Goal: Obtain resource: Obtain resource

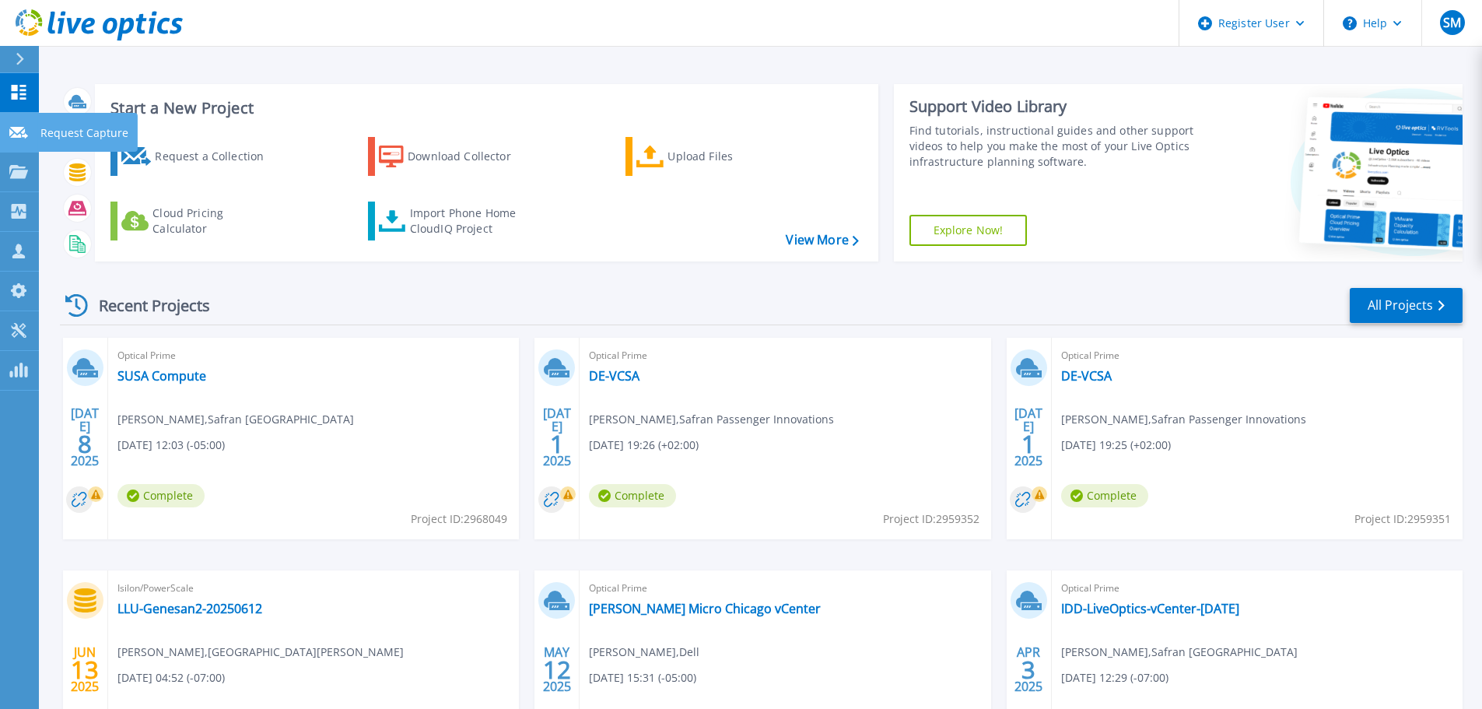
click at [25, 146] on link "Request Capture Request Capture" at bounding box center [19, 133] width 39 height 40
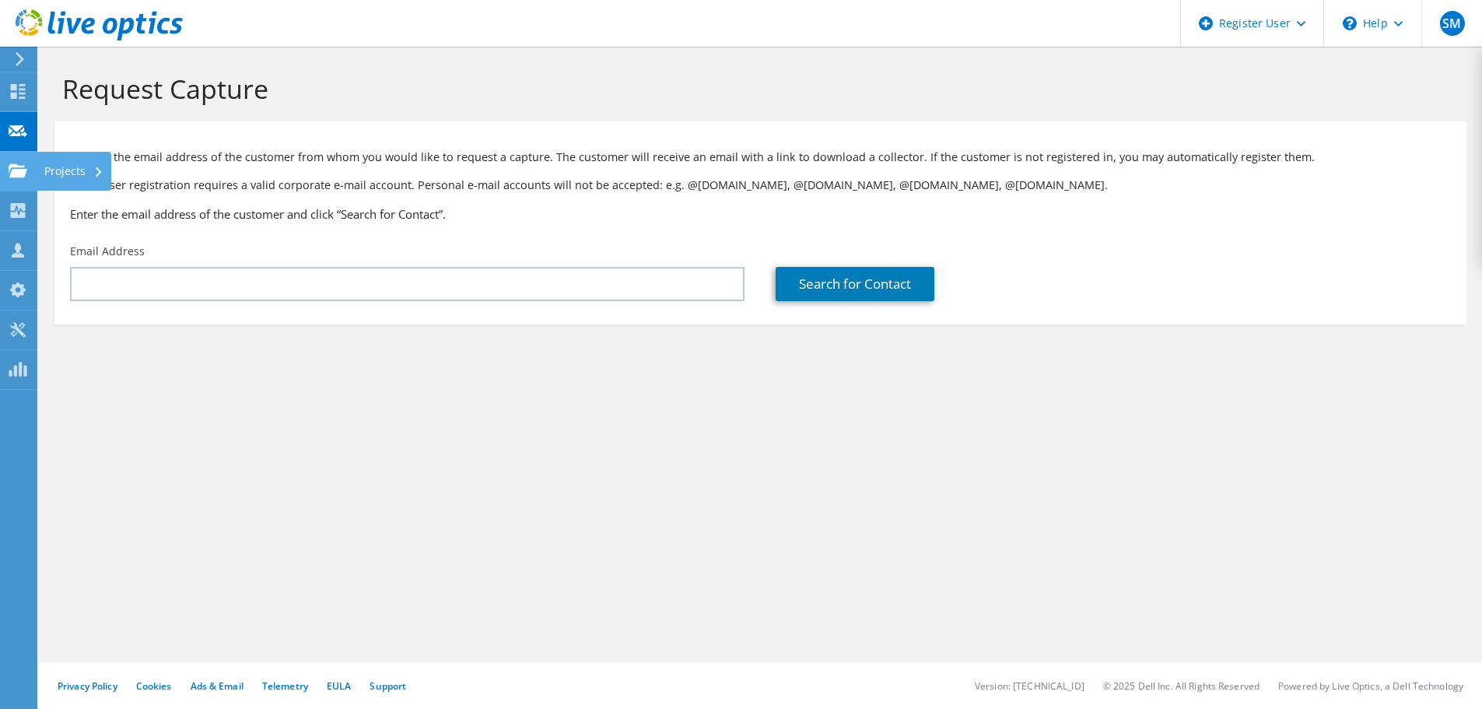
click at [19, 175] on use at bounding box center [18, 169] width 19 height 13
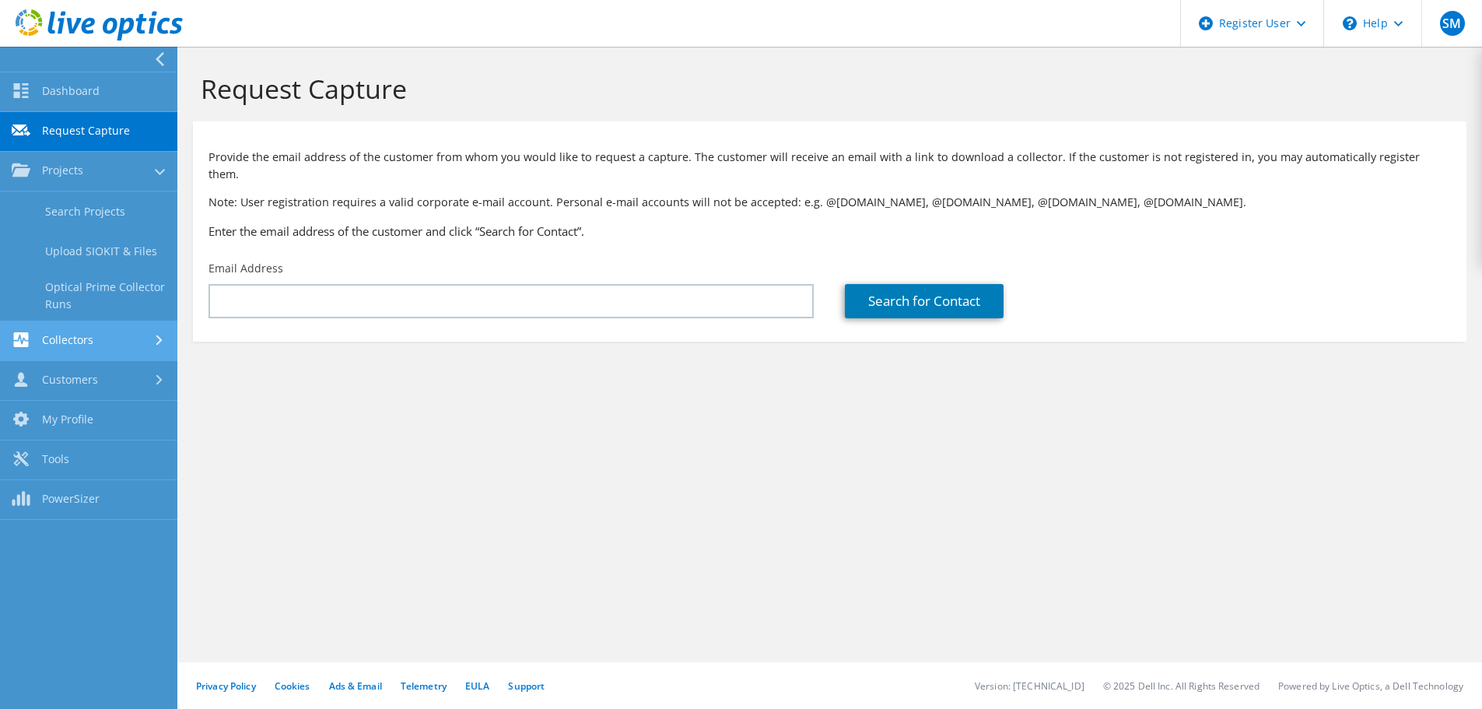
click at [91, 339] on link "Collectors" at bounding box center [88, 341] width 177 height 40
click at [81, 339] on link "Data Domain Local Summary" at bounding box center [88, 335] width 177 height 50
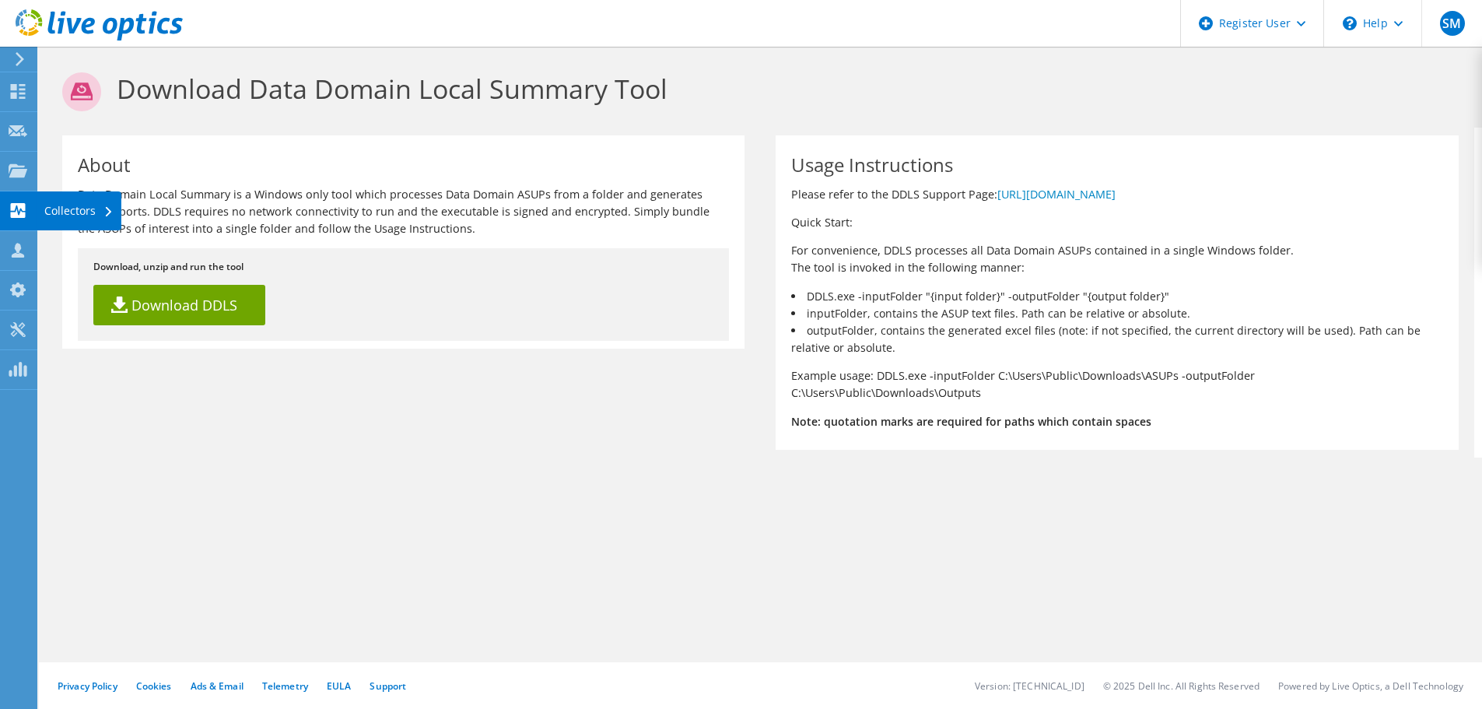
click at [14, 216] on use at bounding box center [18, 210] width 15 height 15
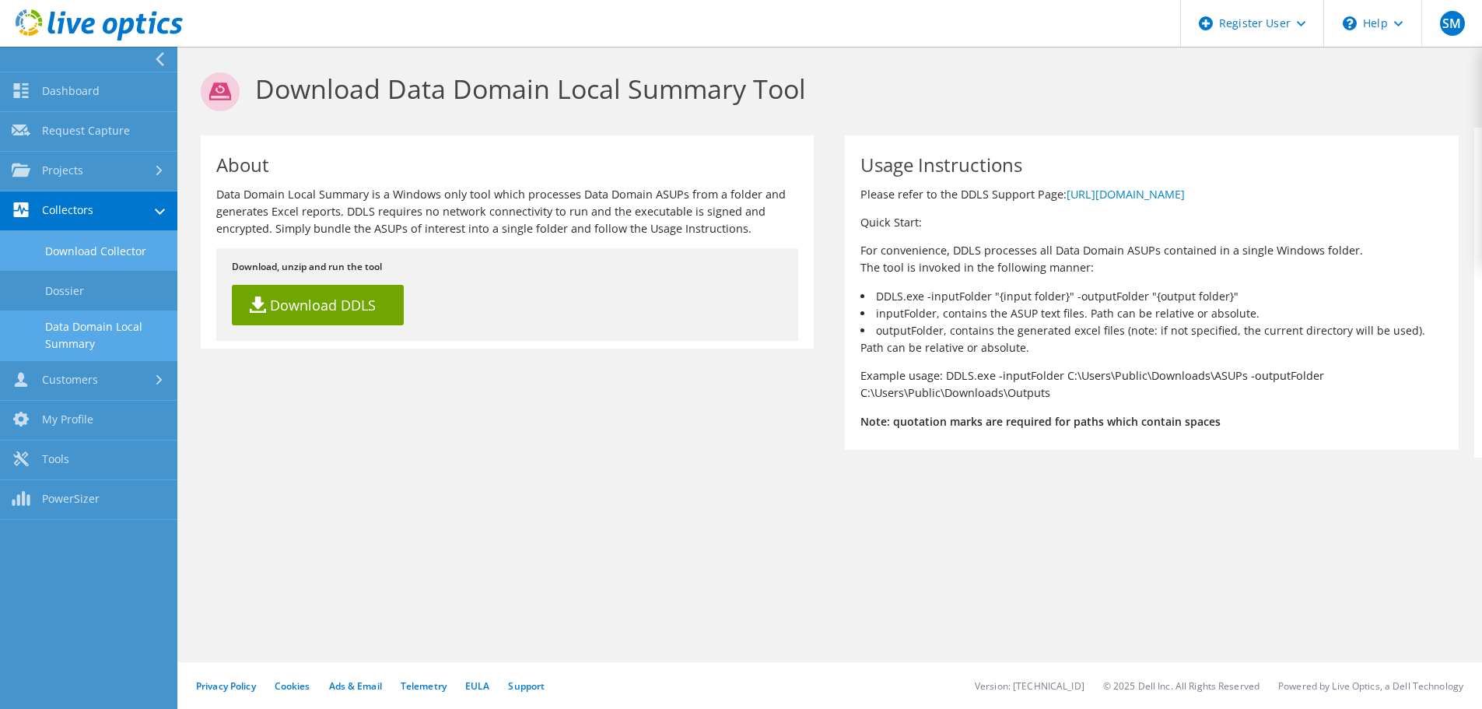
click at [96, 251] on link "Download Collector" at bounding box center [88, 251] width 177 height 40
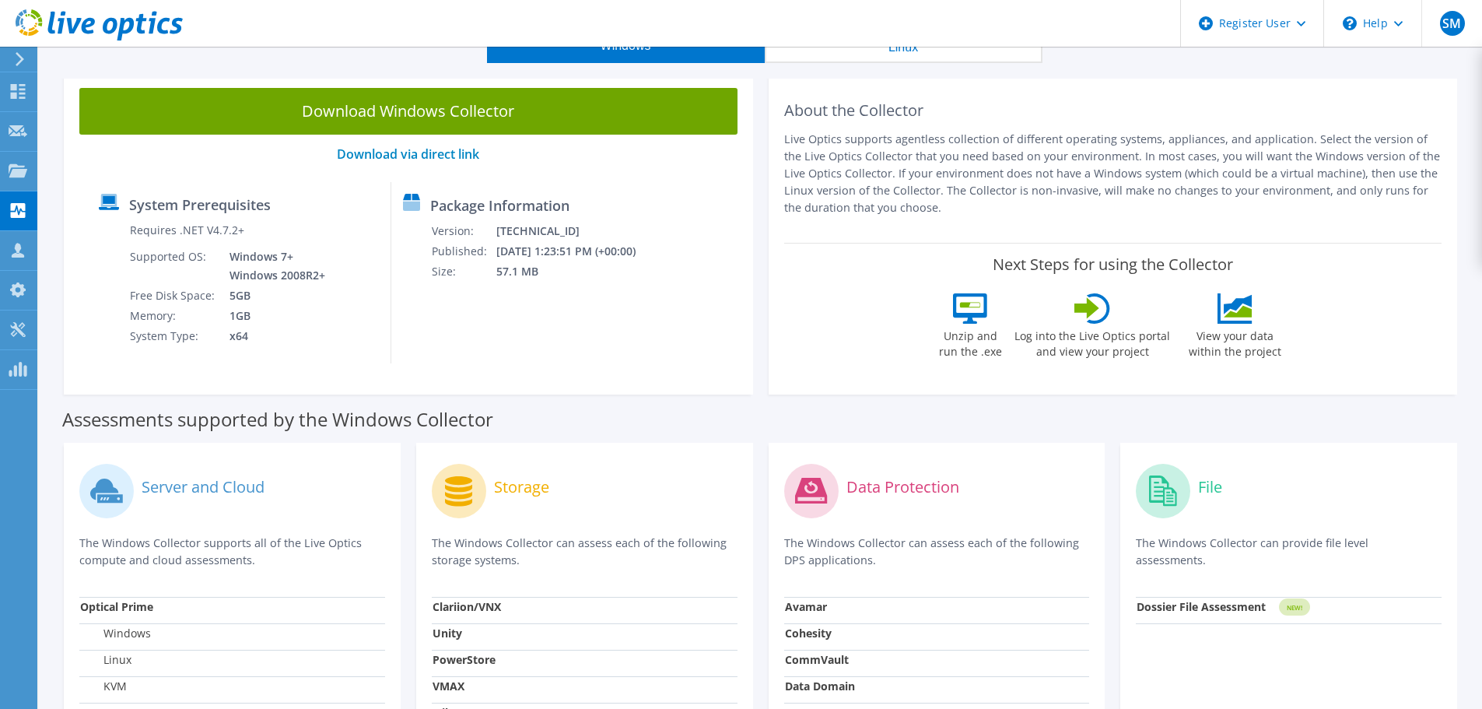
scroll to position [233, 0]
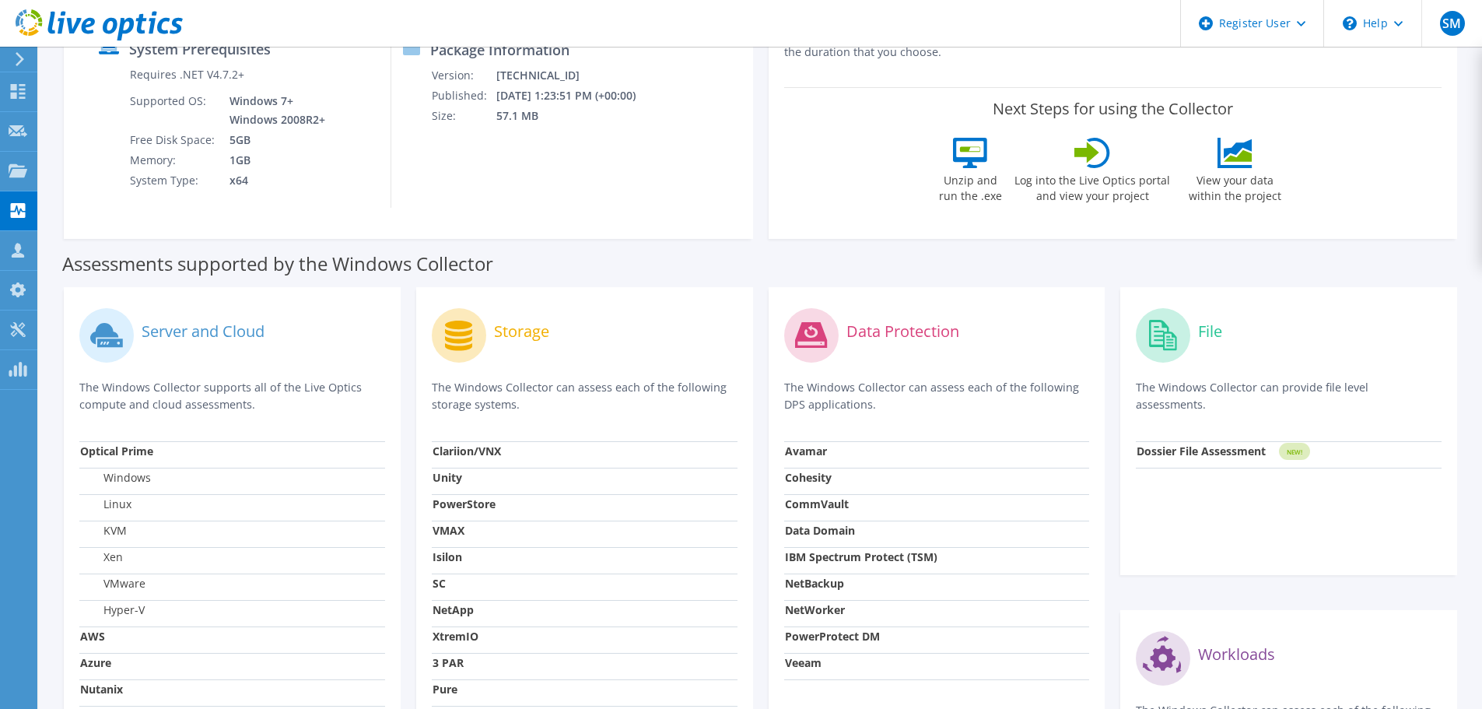
click at [816, 338] on icon at bounding box center [811, 335] width 32 height 26
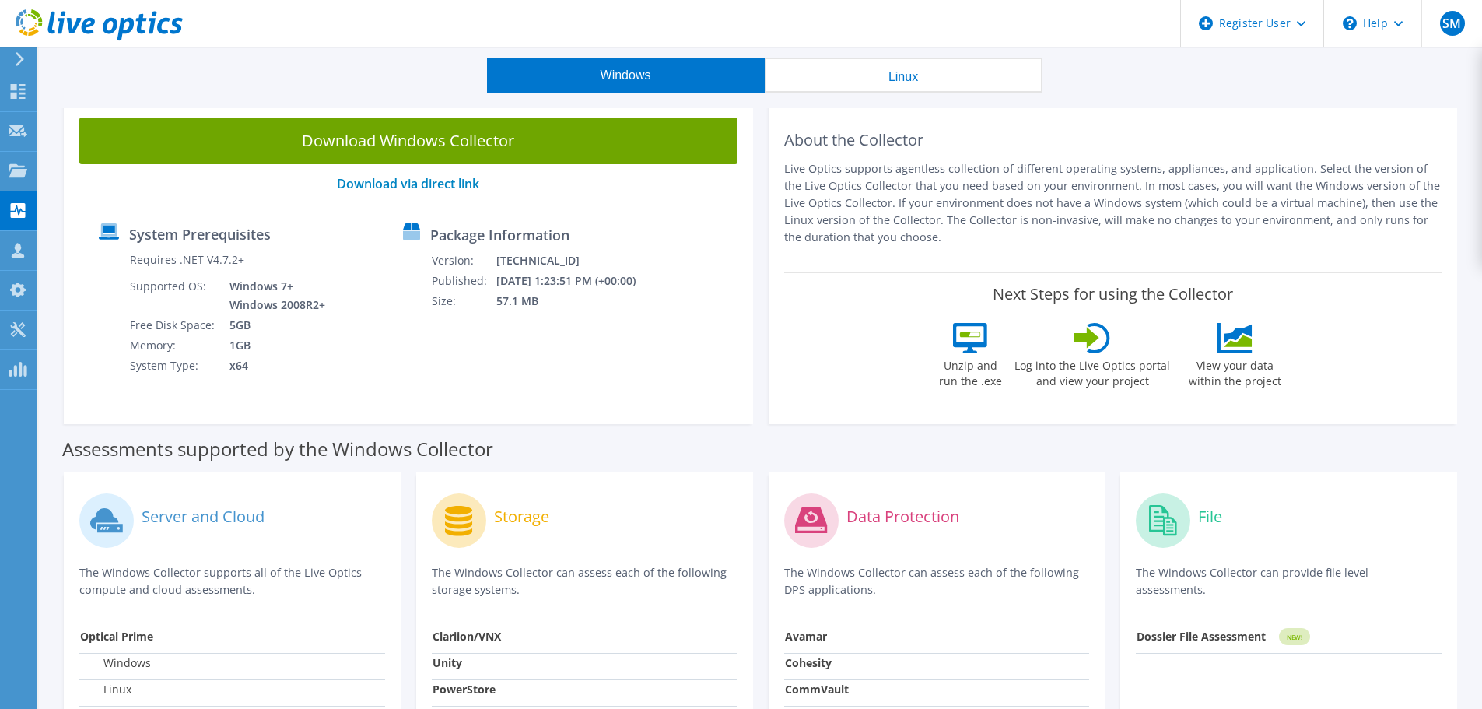
scroll to position [0, 0]
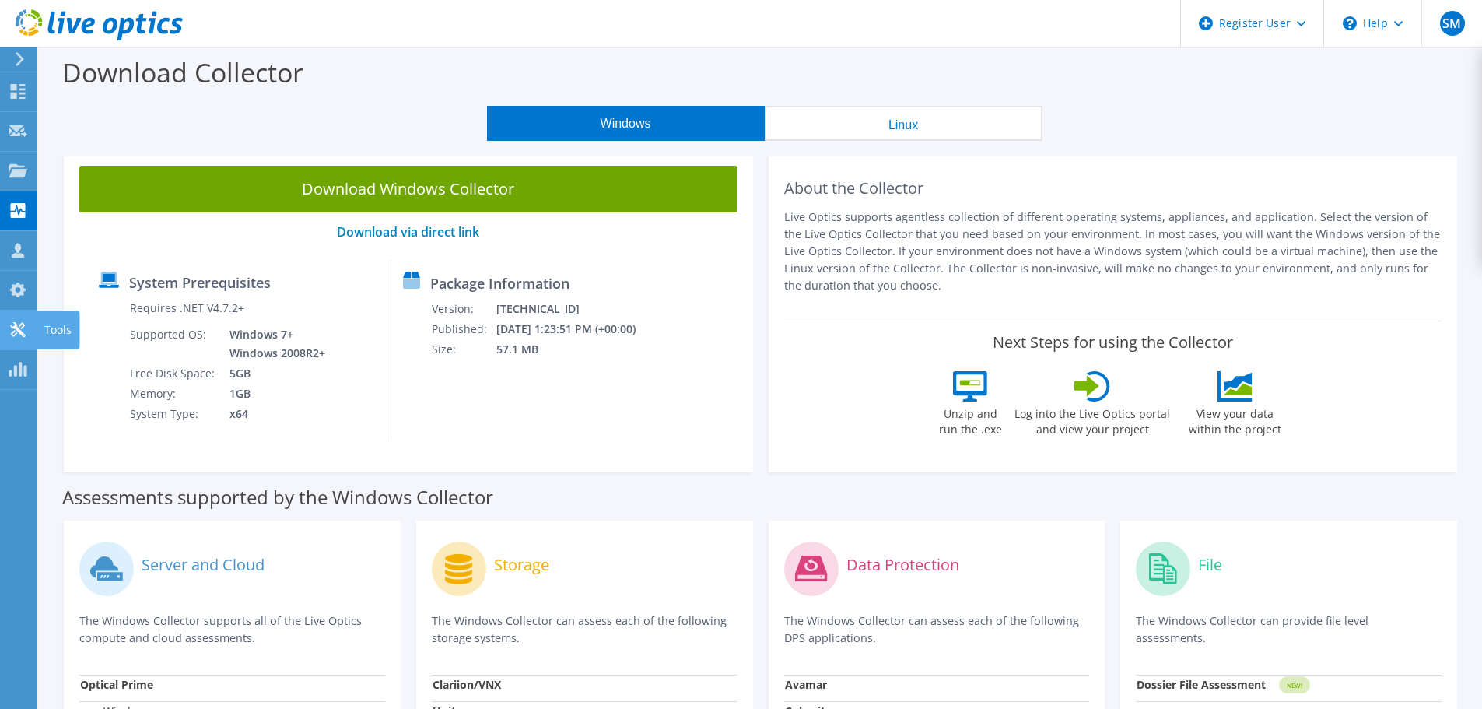
click at [14, 330] on icon at bounding box center [18, 329] width 19 height 15
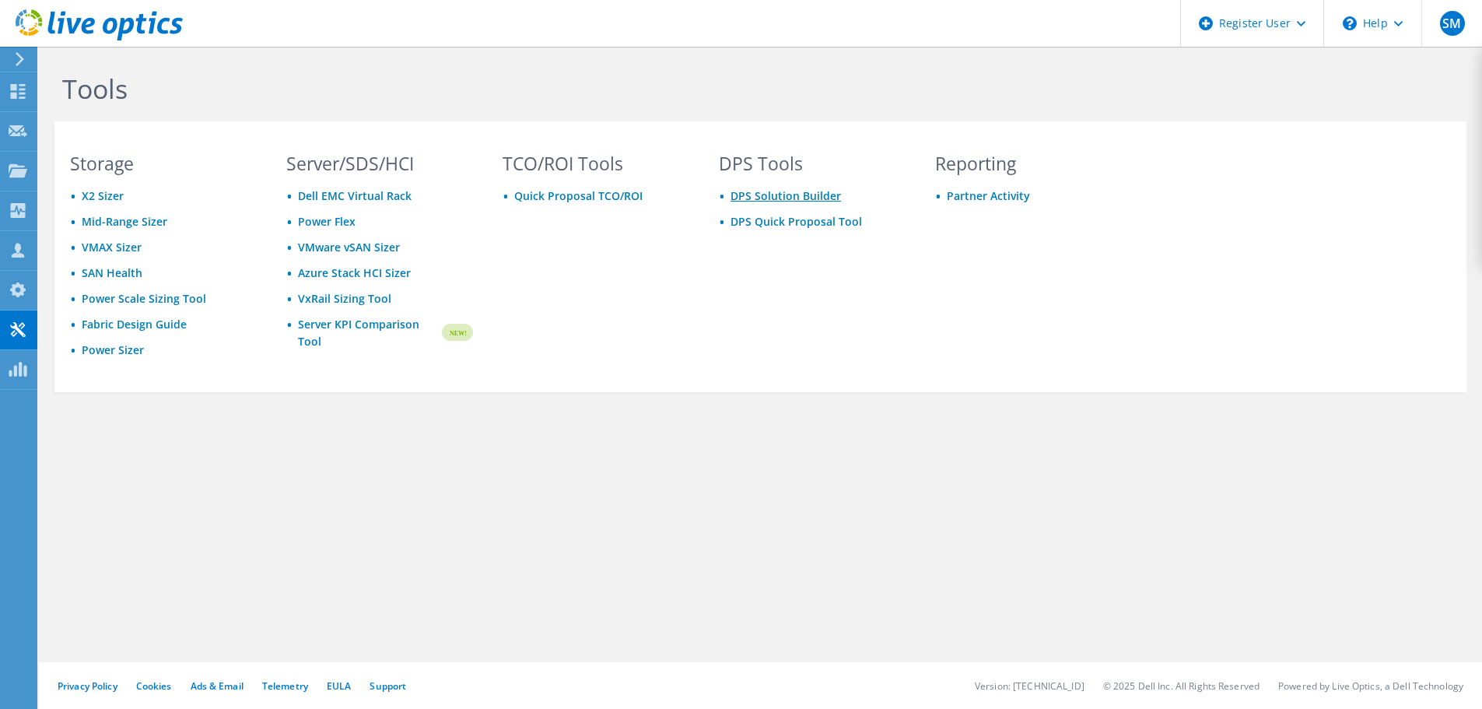
click at [784, 195] on link "DPS Solution Builder" at bounding box center [786, 195] width 110 height 15
click at [781, 217] on link "DPS Quick Proposal Tool" at bounding box center [796, 221] width 131 height 15
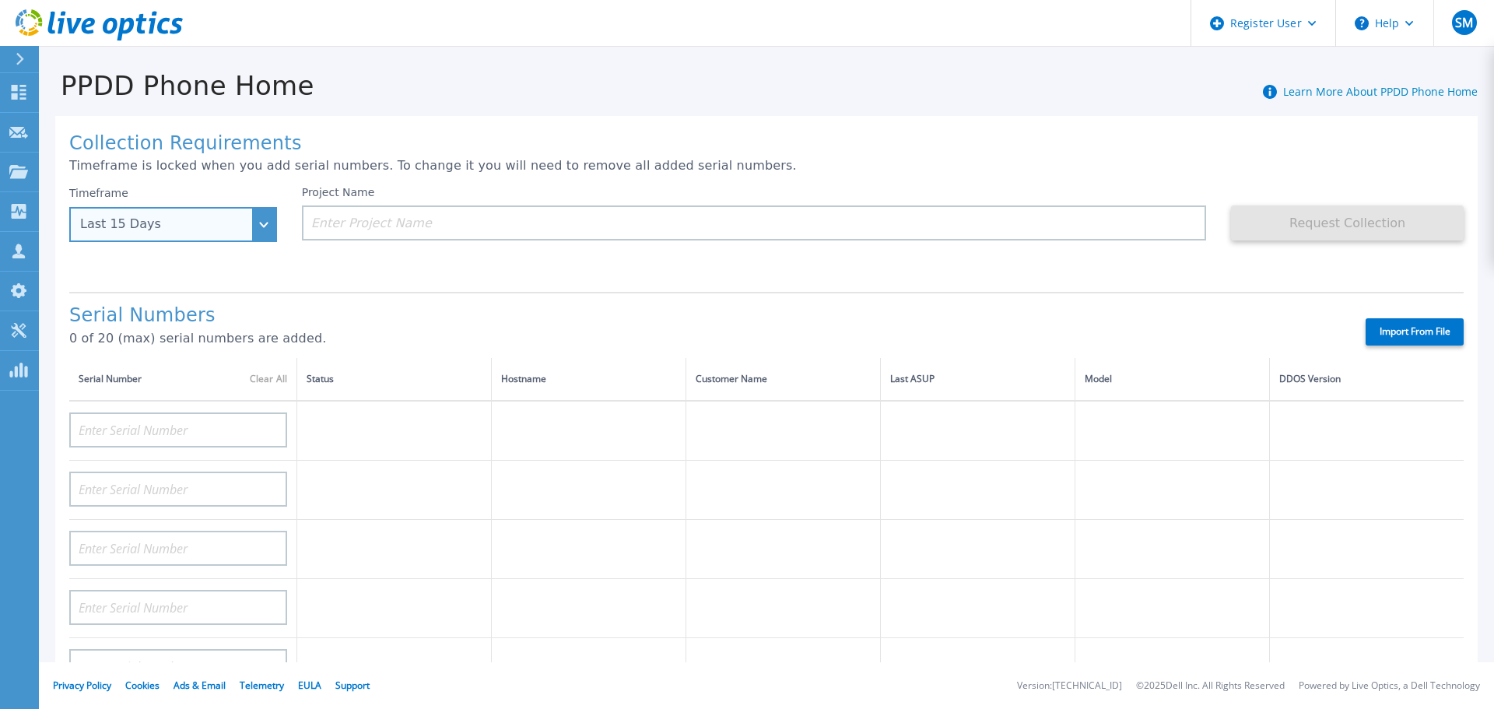
click at [236, 230] on div "Last 15 Days" at bounding box center [164, 224] width 169 height 14
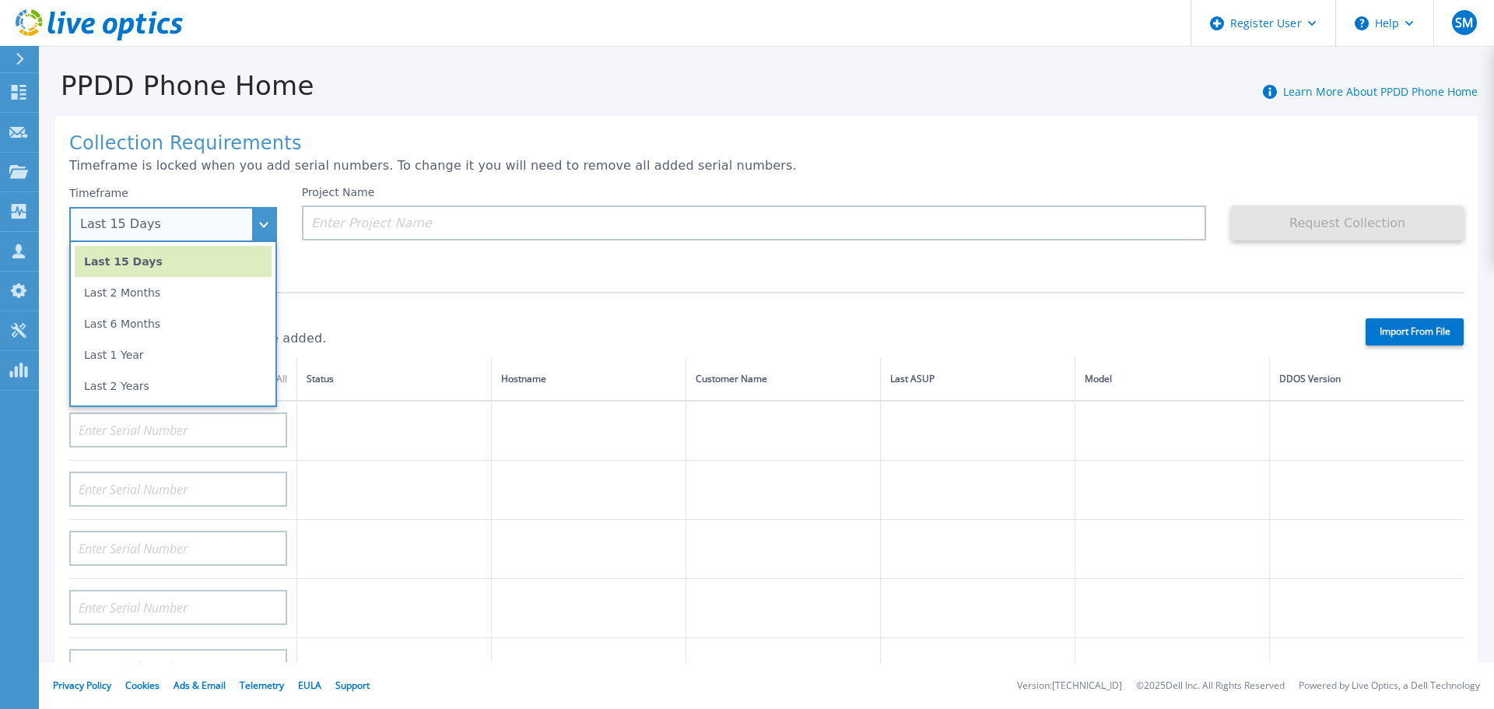
click at [236, 230] on div "Last 15 Days" at bounding box center [164, 224] width 169 height 14
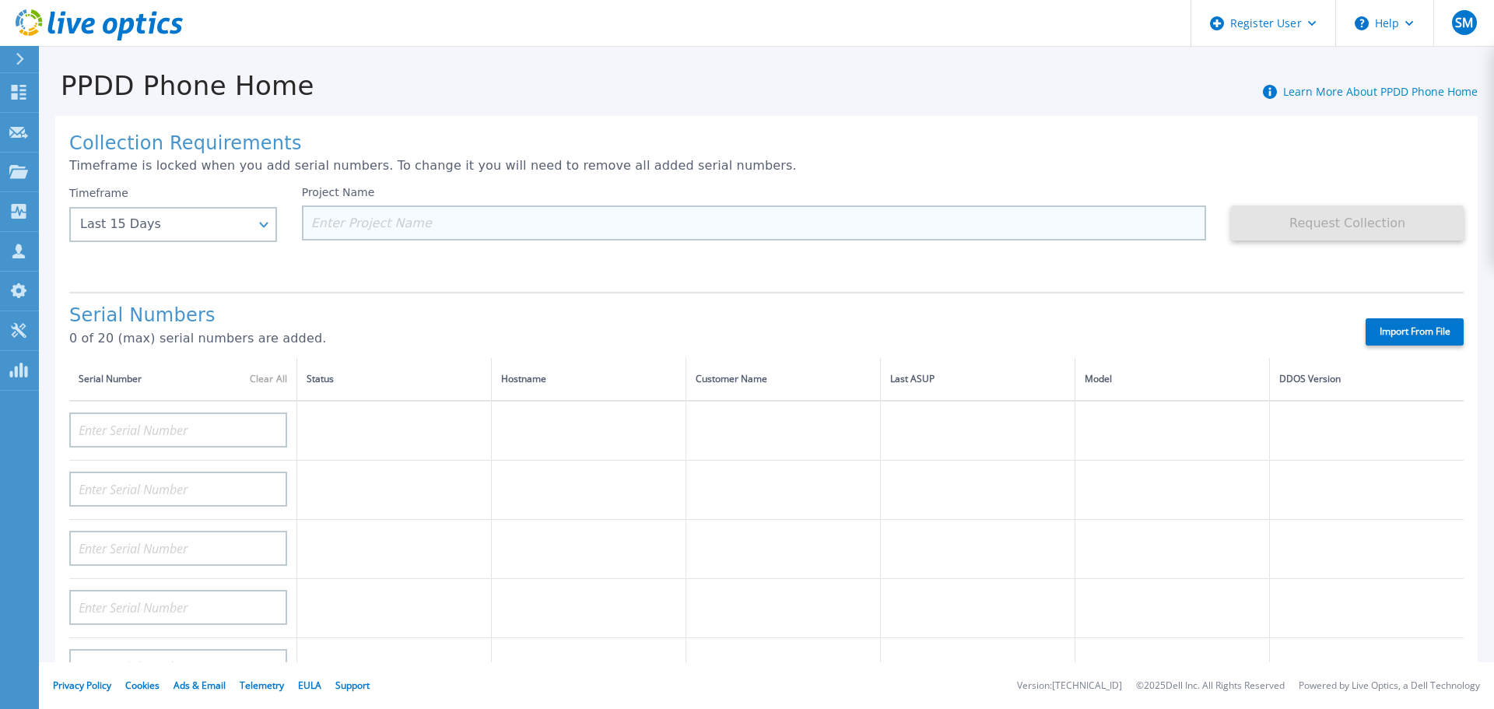
click at [419, 225] on input at bounding box center [754, 222] width 905 height 35
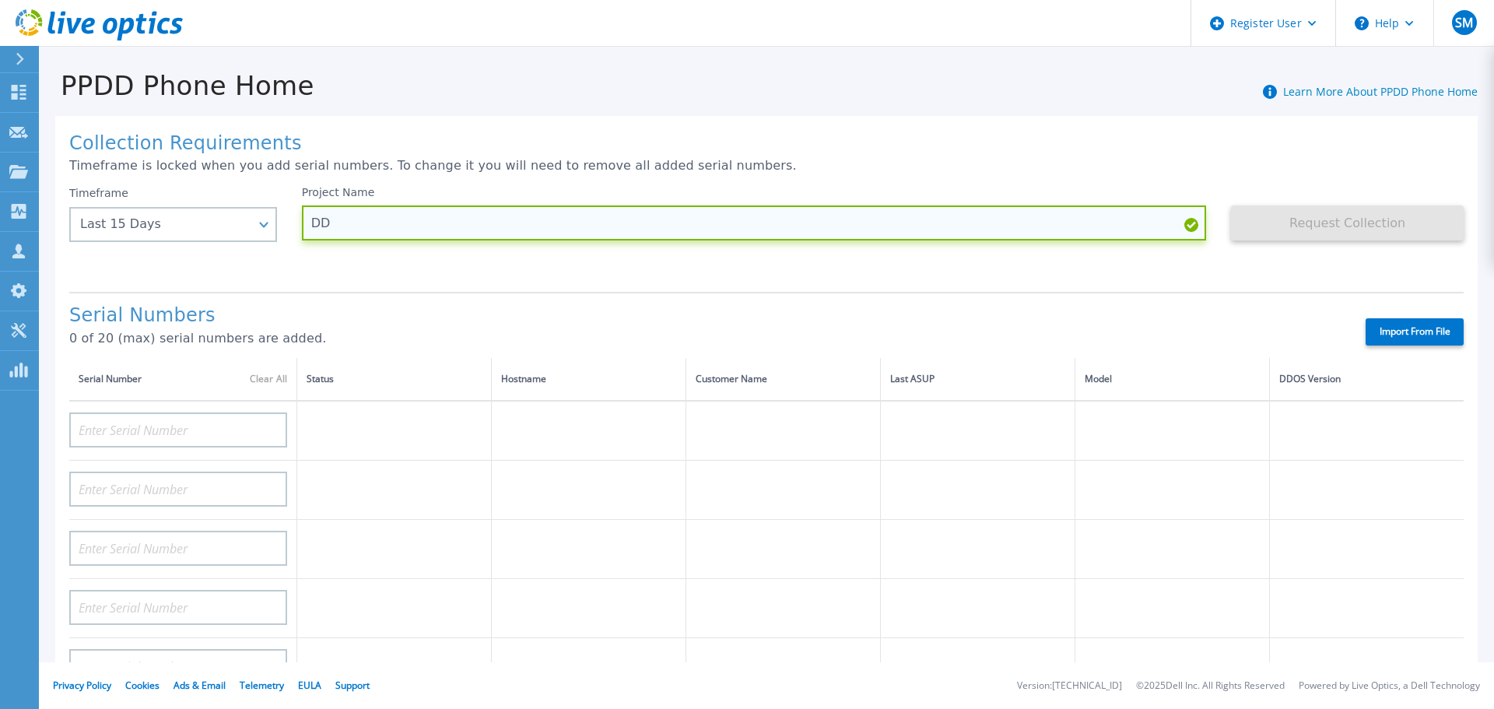
type input "D"
type input "IMAX DD6400"
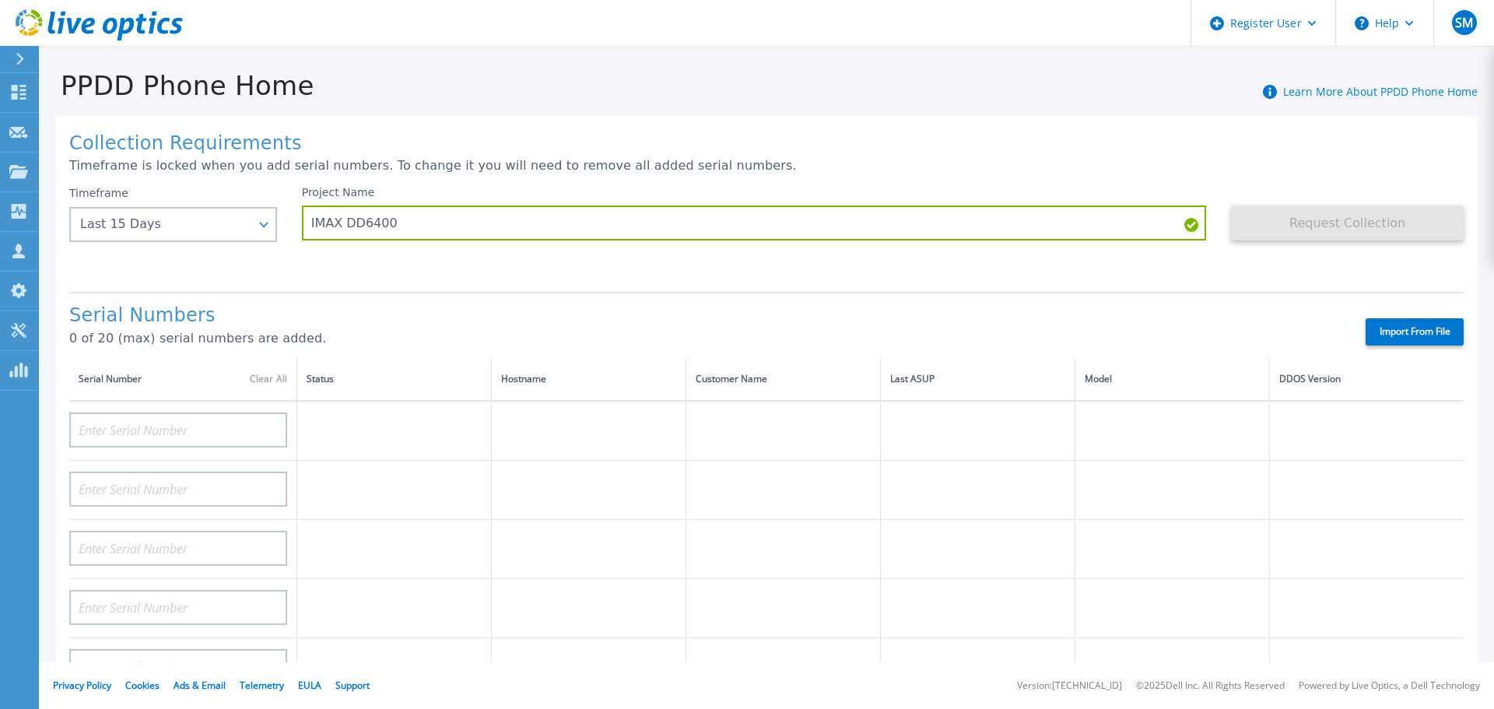
click at [562, 259] on div "Project Name IMAX DD6400" at bounding box center [767, 232] width 930 height 93
click at [173, 420] on input at bounding box center [178, 429] width 218 height 35
paste input "APM00221713038"
type input "APM00221713038"
click at [509, 306] on h1 "Serial Numbers" at bounding box center [703, 316] width 1269 height 22
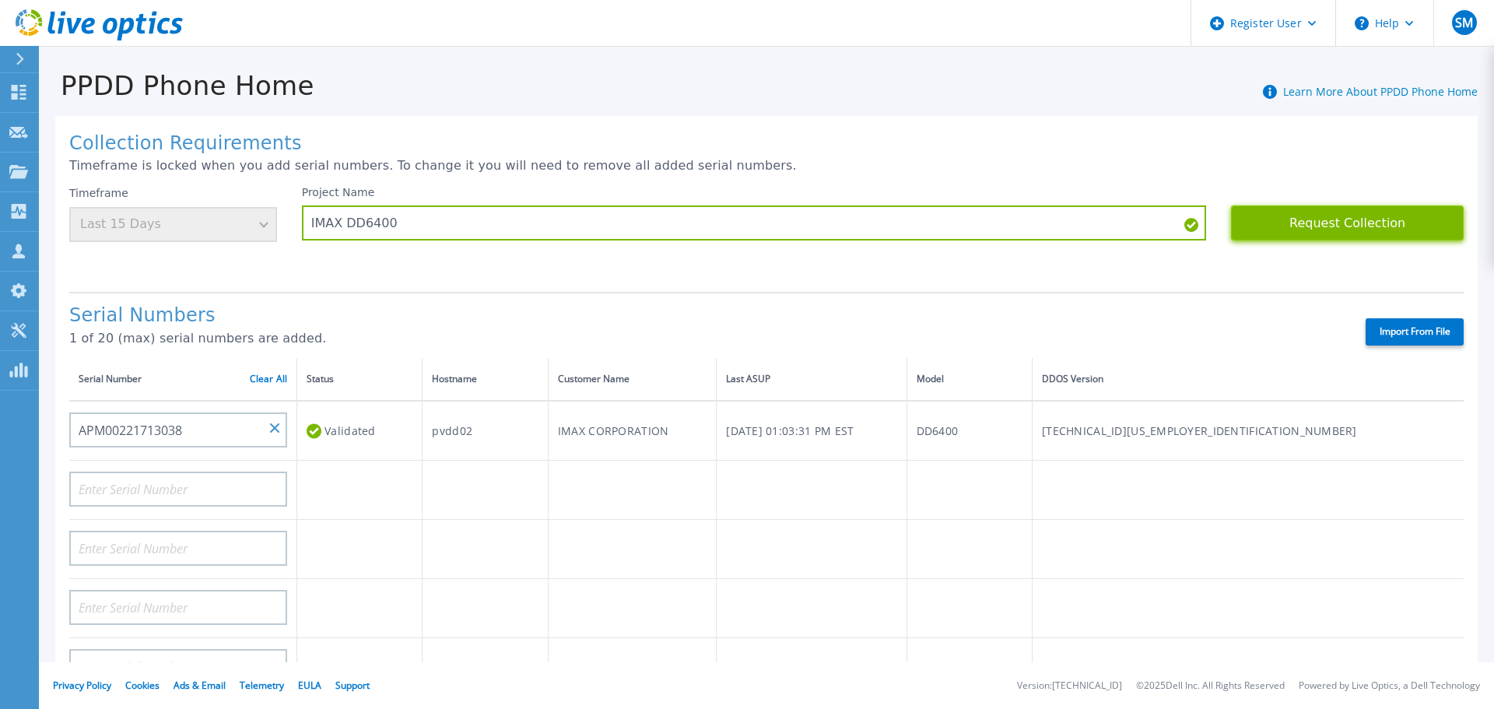
click at [1323, 226] on button "Request Collection" at bounding box center [1347, 222] width 233 height 35
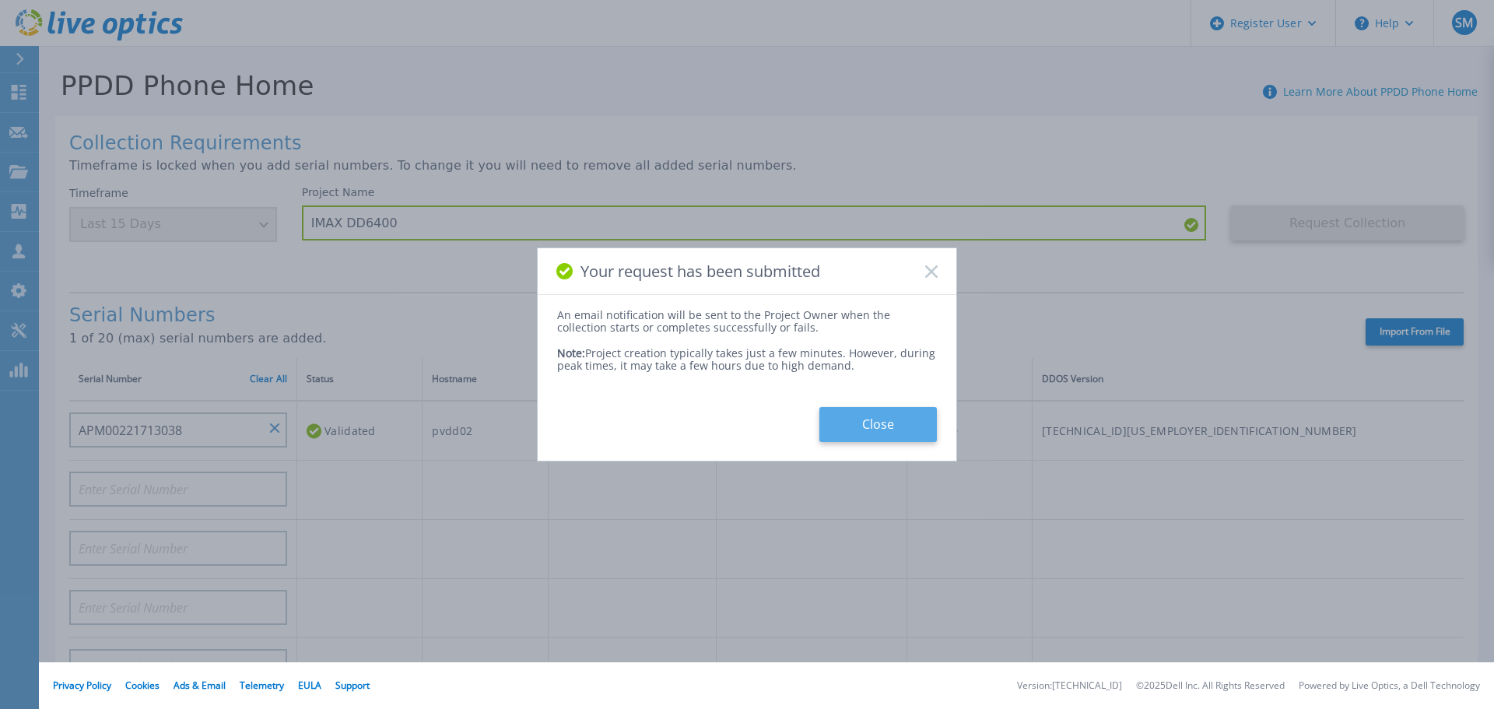
click at [881, 419] on button "Close" at bounding box center [877, 424] width 117 height 35
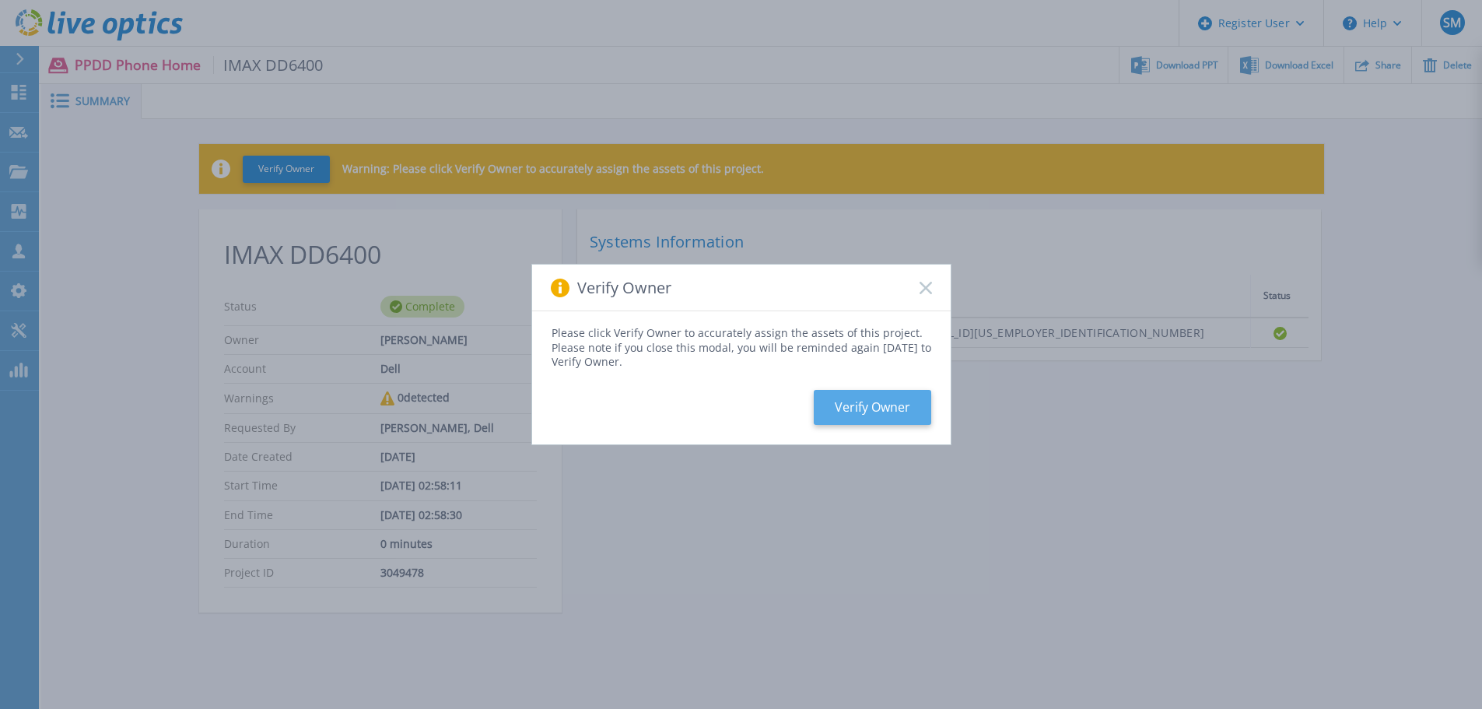
click at [870, 408] on button "Verify Owner" at bounding box center [872, 407] width 117 height 35
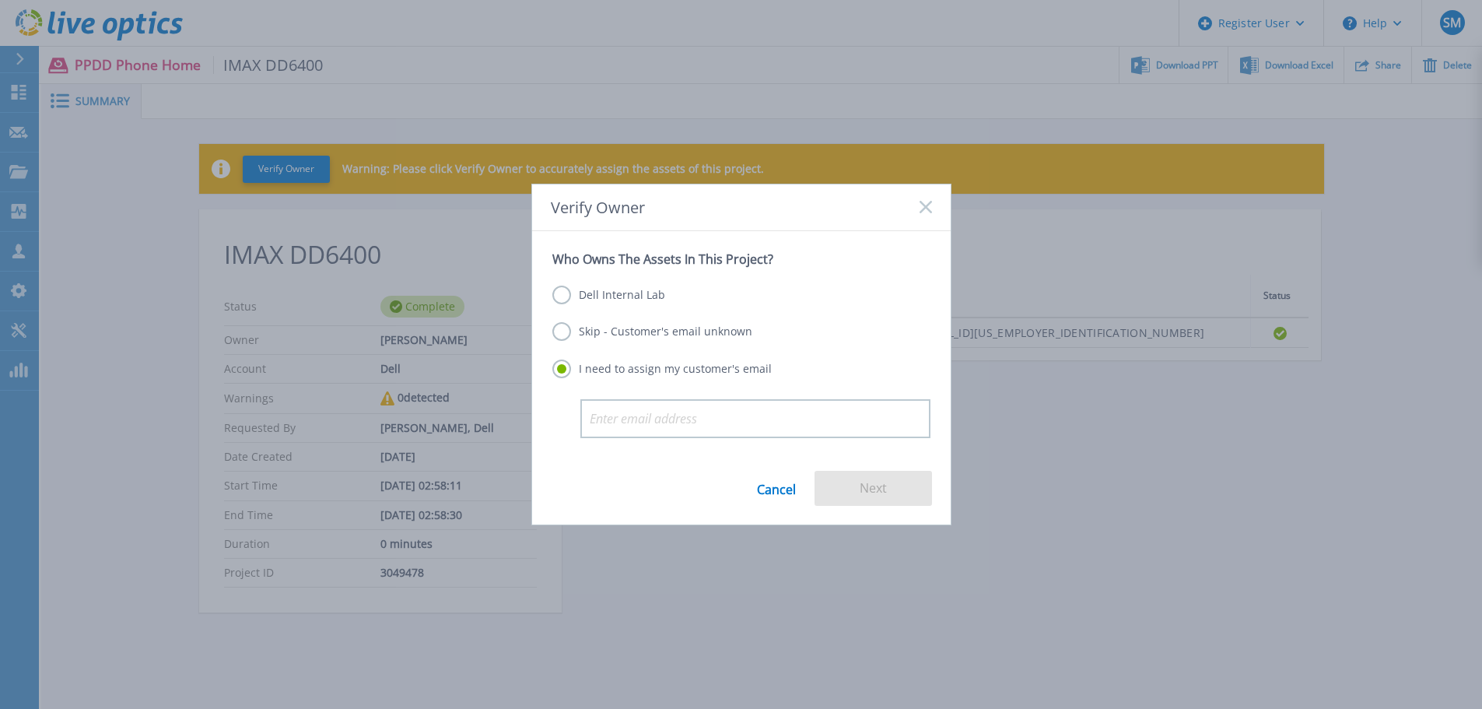
click at [636, 326] on label "Skip - Customer's email unknown" at bounding box center [652, 331] width 200 height 19
click at [0, 0] on input "Skip - Customer's email unknown" at bounding box center [0, 0] width 0 height 0
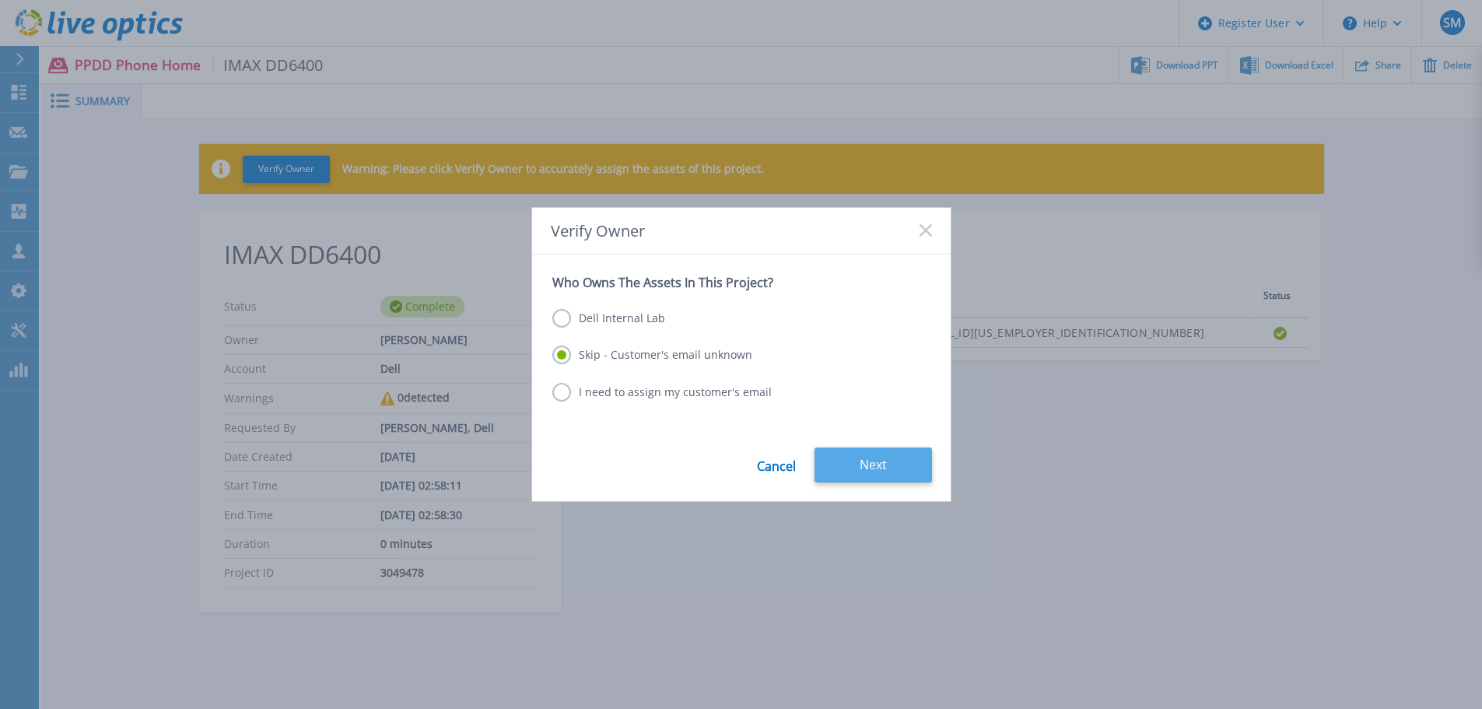
click at [890, 465] on button "Next" at bounding box center [873, 464] width 117 height 35
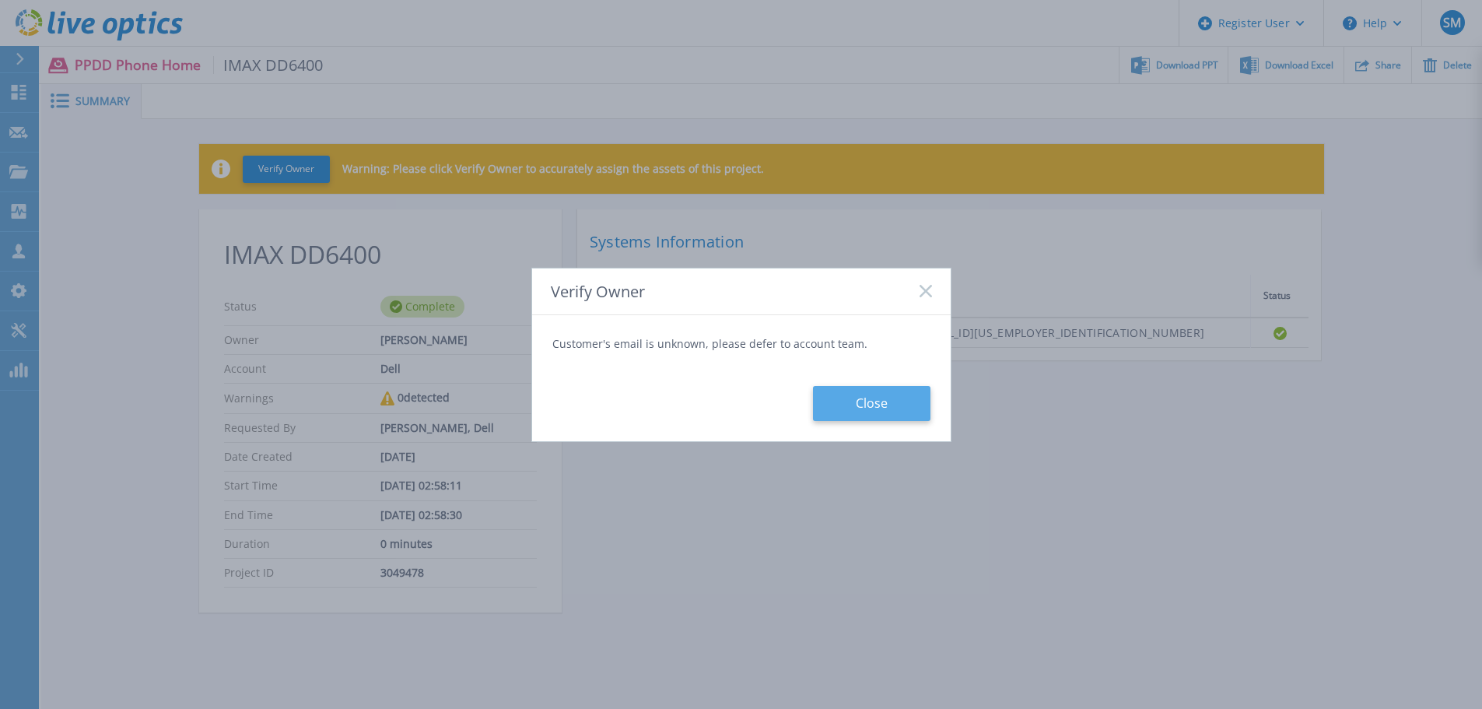
click at [879, 400] on button "Close" at bounding box center [871, 403] width 117 height 35
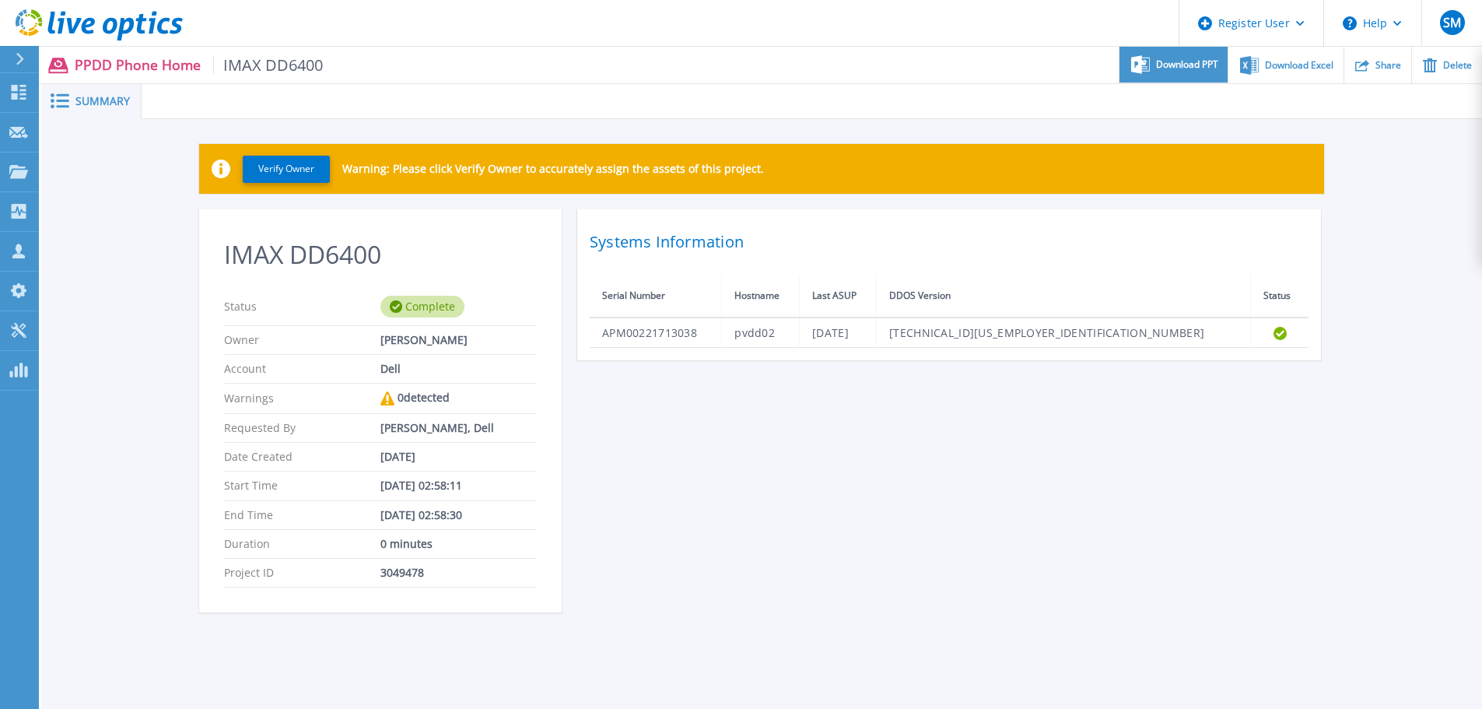
click at [1137, 62] on icon at bounding box center [1140, 64] width 19 height 19
click at [1326, 68] on span "Download Excel" at bounding box center [1299, 64] width 68 height 9
